Goal: Complete application form

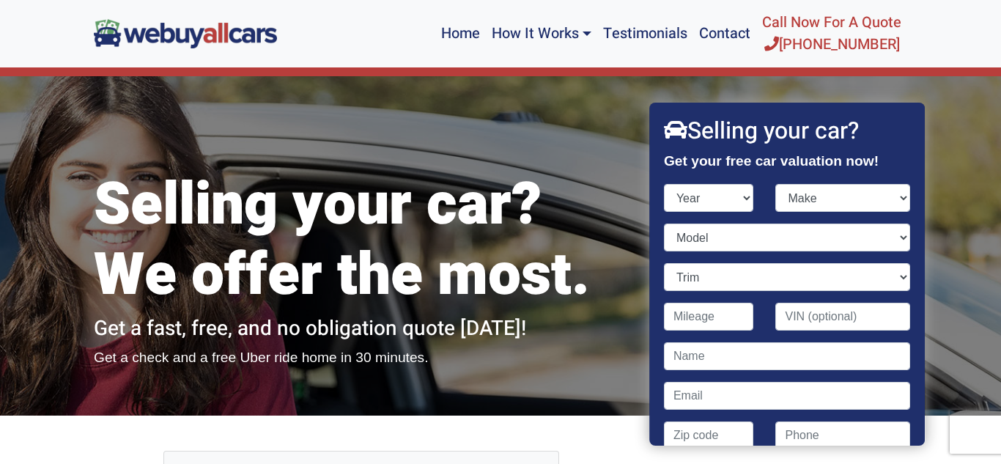
select select "2011"
click at [679, 202] on select "Year [DATE] 2024 2023 2022 2021 2020 2019 2018 2017 2016 2015 2014 2013 2012 20…" at bounding box center [709, 198] width 90 height 28
click at [907, 198] on select "Make Acura Aston [PERSON_NAME] Audi Bentley BMW Buick Cadillac Chevrolet Chrysl…" at bounding box center [843, 198] width 135 height 28
click at [736, 237] on select "Model" at bounding box center [787, 238] width 246 height 28
click at [905, 196] on select "Make Acura Aston [PERSON_NAME] Audi Bentley BMW Buick Cadillac Chevrolet Chrysl…" at bounding box center [843, 198] width 135 height 28
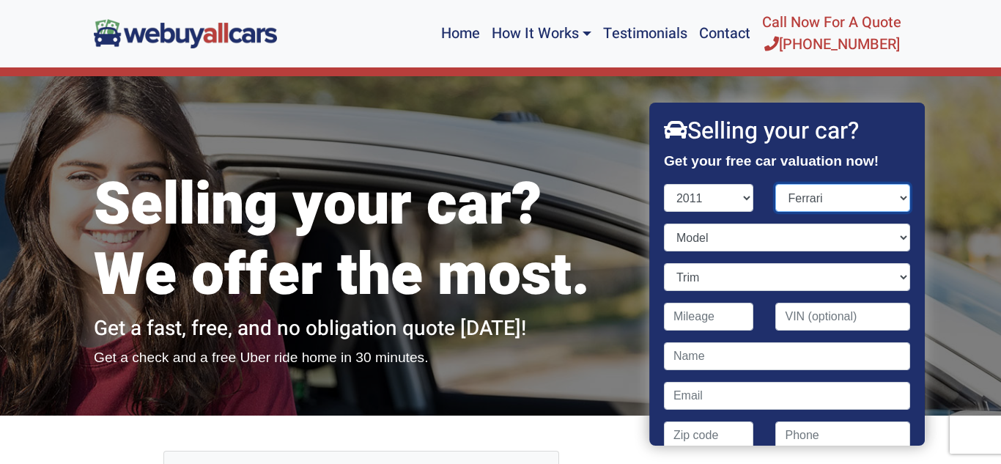
select select "Ford"
click at [776, 184] on select "Make Acura Aston [PERSON_NAME] Audi Bentley BMW Buick Cadillac Chevrolet Chrysl…" at bounding box center [843, 198] width 135 height 28
click at [905, 236] on select "Model Crown Victoria E-Series Van E-Series Wagon Edge Escape Escape Hybrid Expe…" at bounding box center [787, 238] width 246 height 28
select select "Taurus"
click at [664, 224] on select "Model Crown Victoria E-Series Van E-Series Wagon Edge Escape Escape Hybrid Expe…" at bounding box center [787, 238] width 246 height 28
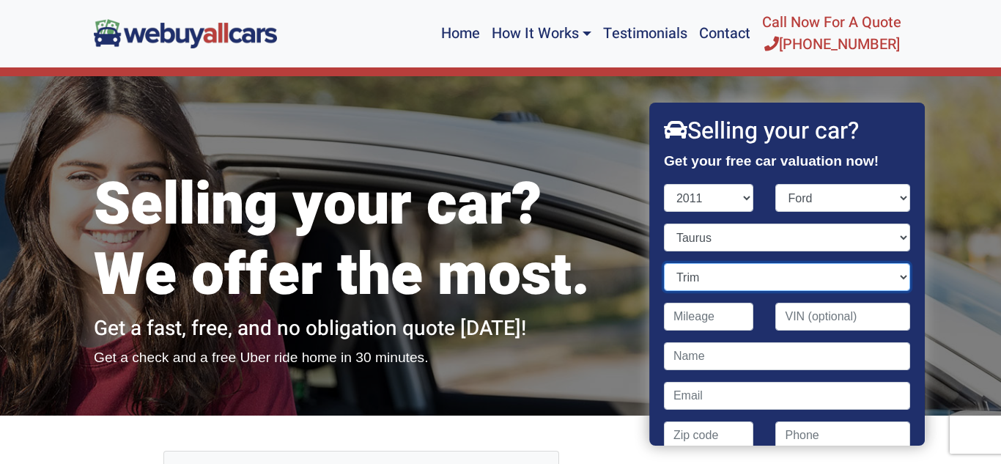
click at [903, 275] on select "Trim Limited 4dr Sedan (3.5L 6cyl) Limited 4dr Sedan AWD (3.5L 6cyl) SE 4dr Sed…" at bounding box center [787, 277] width 246 height 28
select select "SEL 4dr Sedan (3.5L 6cyl)"
click at [664, 263] on select "Trim Limited 4dr Sedan (3.5L 6cyl) Limited 4dr Sedan AWD (3.5L 6cyl) SE 4dr Sed…" at bounding box center [787, 277] width 246 height 28
click at [720, 317] on input "Contact form" at bounding box center [709, 317] width 90 height 28
type input "186,000"
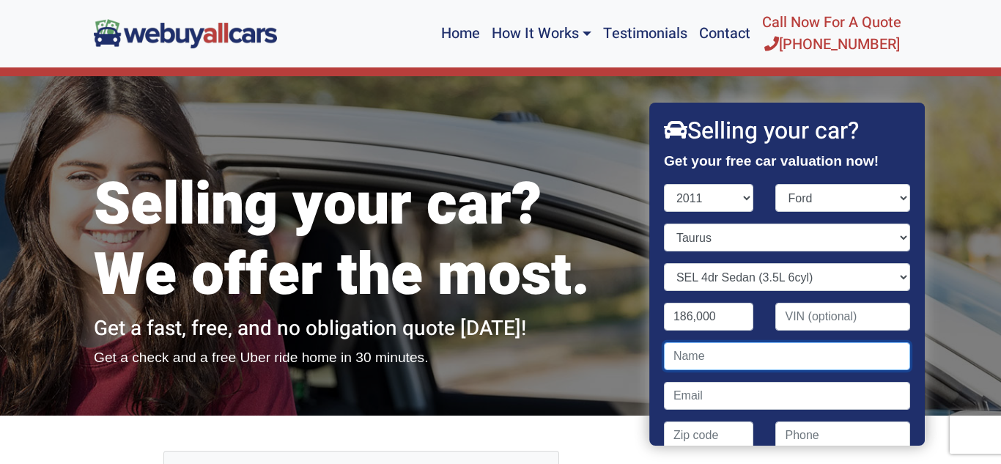
click at [687, 358] on input "Contact form" at bounding box center [787, 356] width 246 height 28
type input "[PERSON_NAME]"
type input "[EMAIL_ADDRESS][DOMAIN_NAME]"
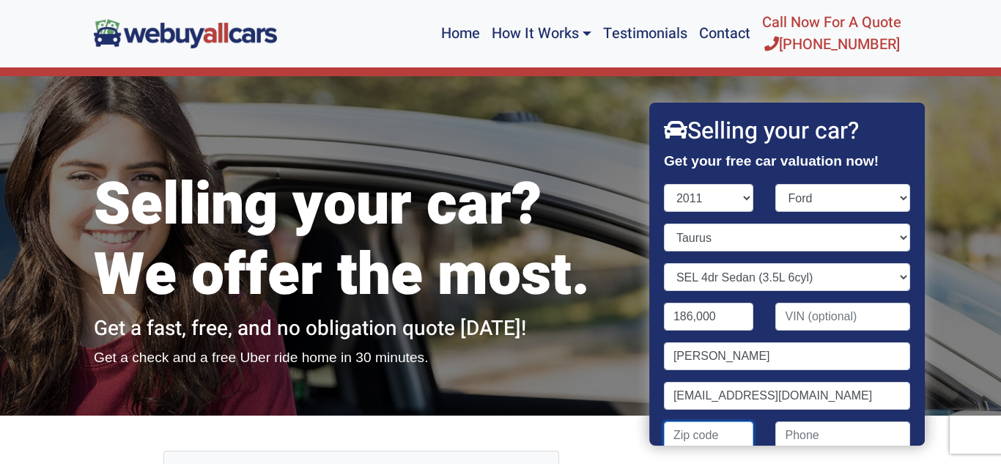
type input "08053"
type input "8569831486"
click at [985, 187] on div "Selling your car? We offer the most. Get a fast, free, and no obligation quote …" at bounding box center [500, 245] width 1001 height 339
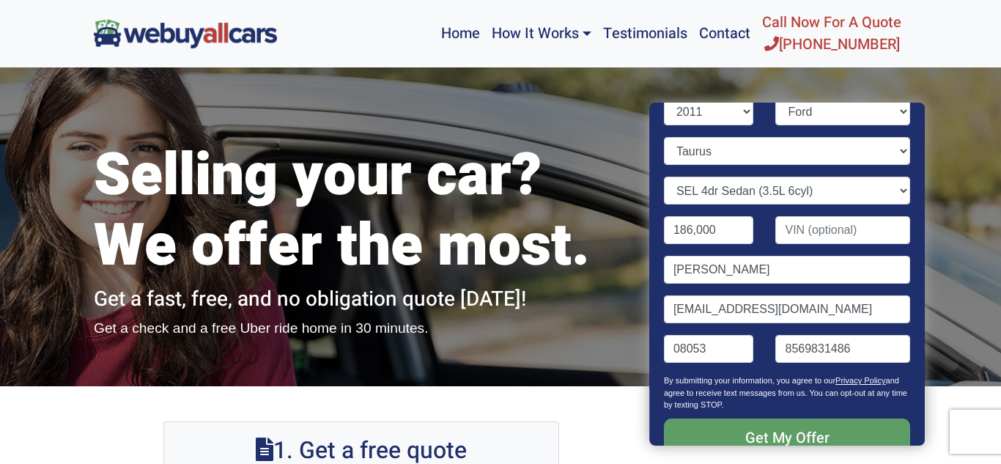
scroll to position [123, 0]
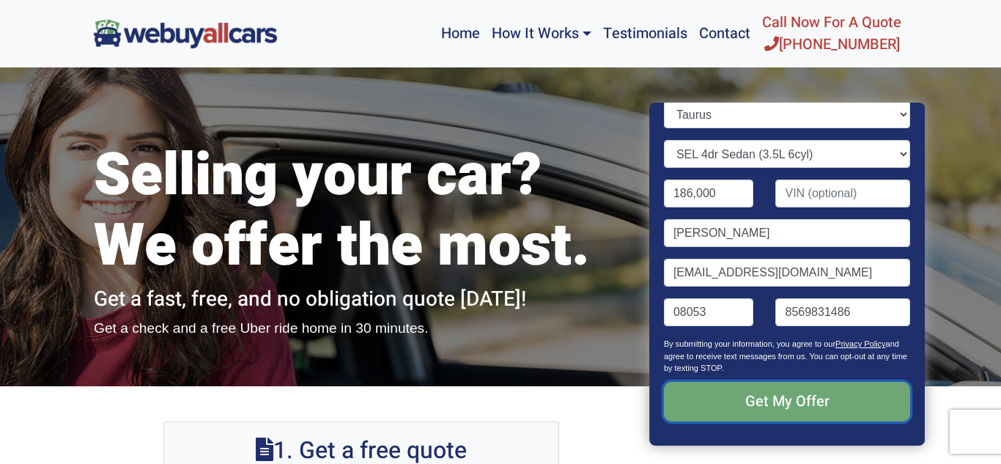
click at [781, 395] on input "Get My Offer" at bounding box center [787, 402] width 246 height 40
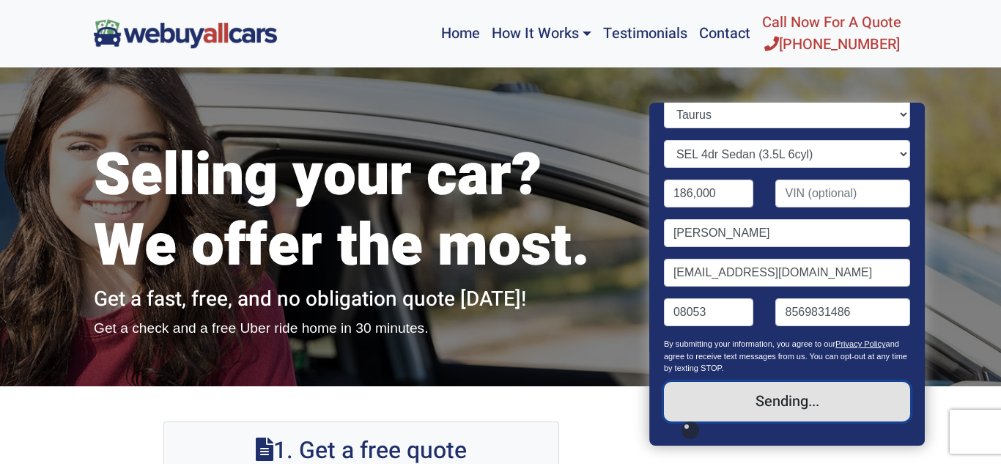
type input "Sending..."
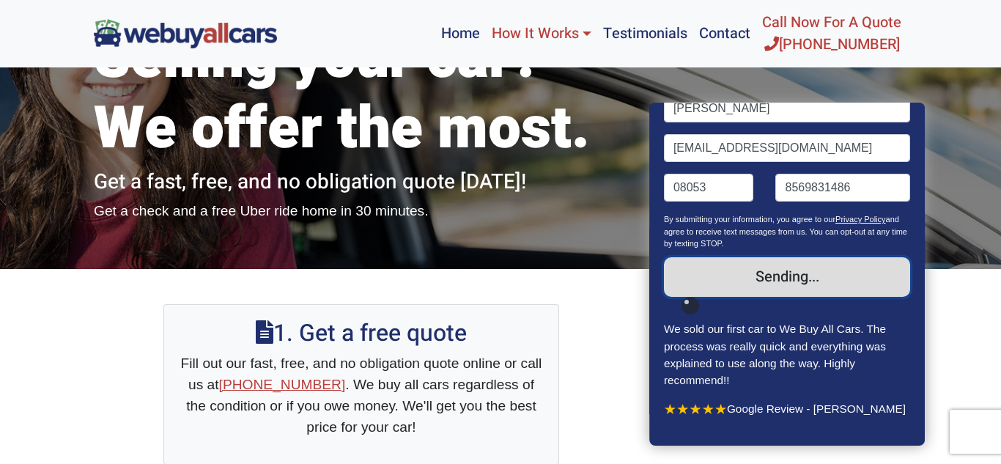
scroll to position [231, 0]
